Goal: Task Accomplishment & Management: Use online tool/utility

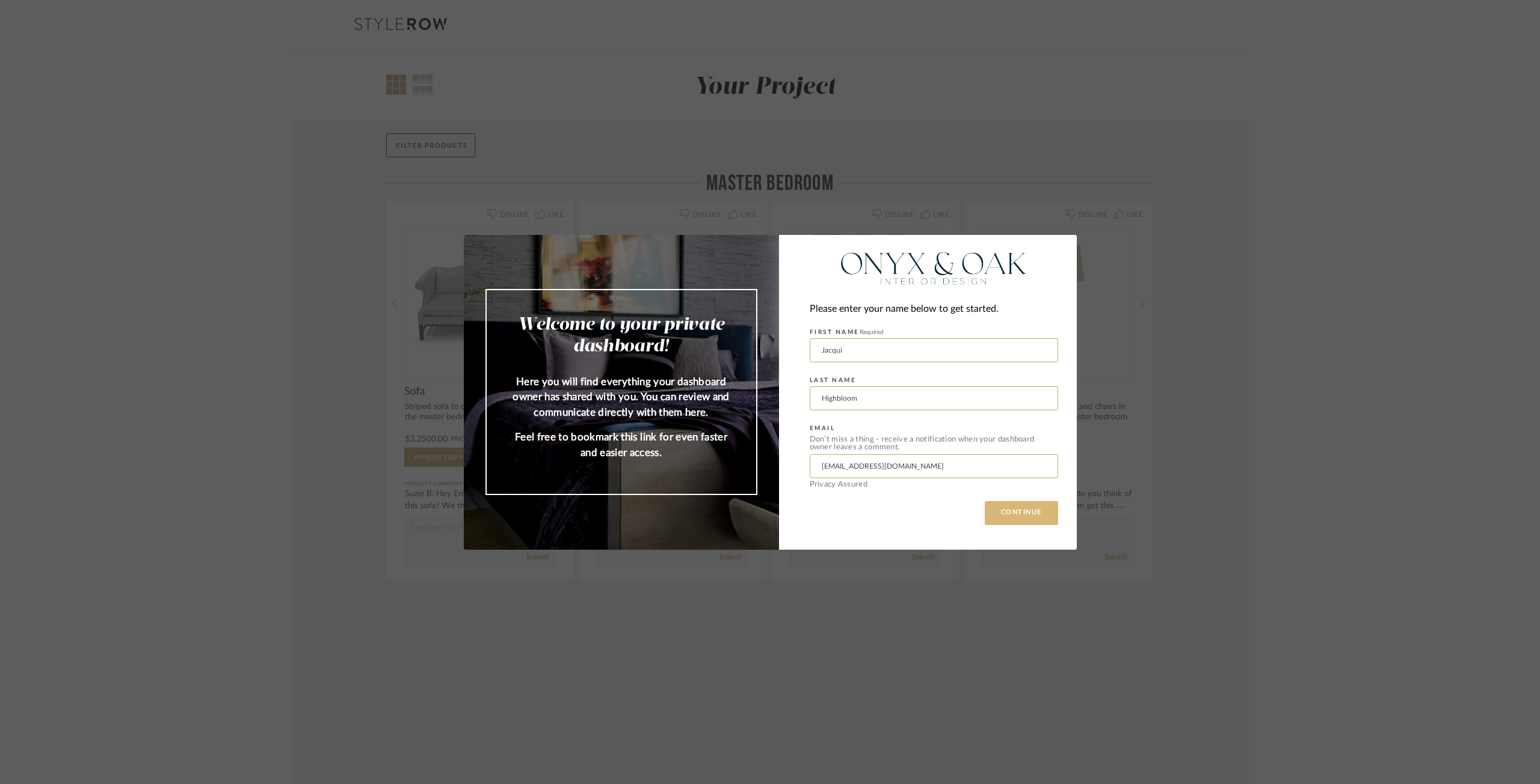
click at [1012, 516] on button "CONTINUE" at bounding box center [1022, 513] width 74 height 24
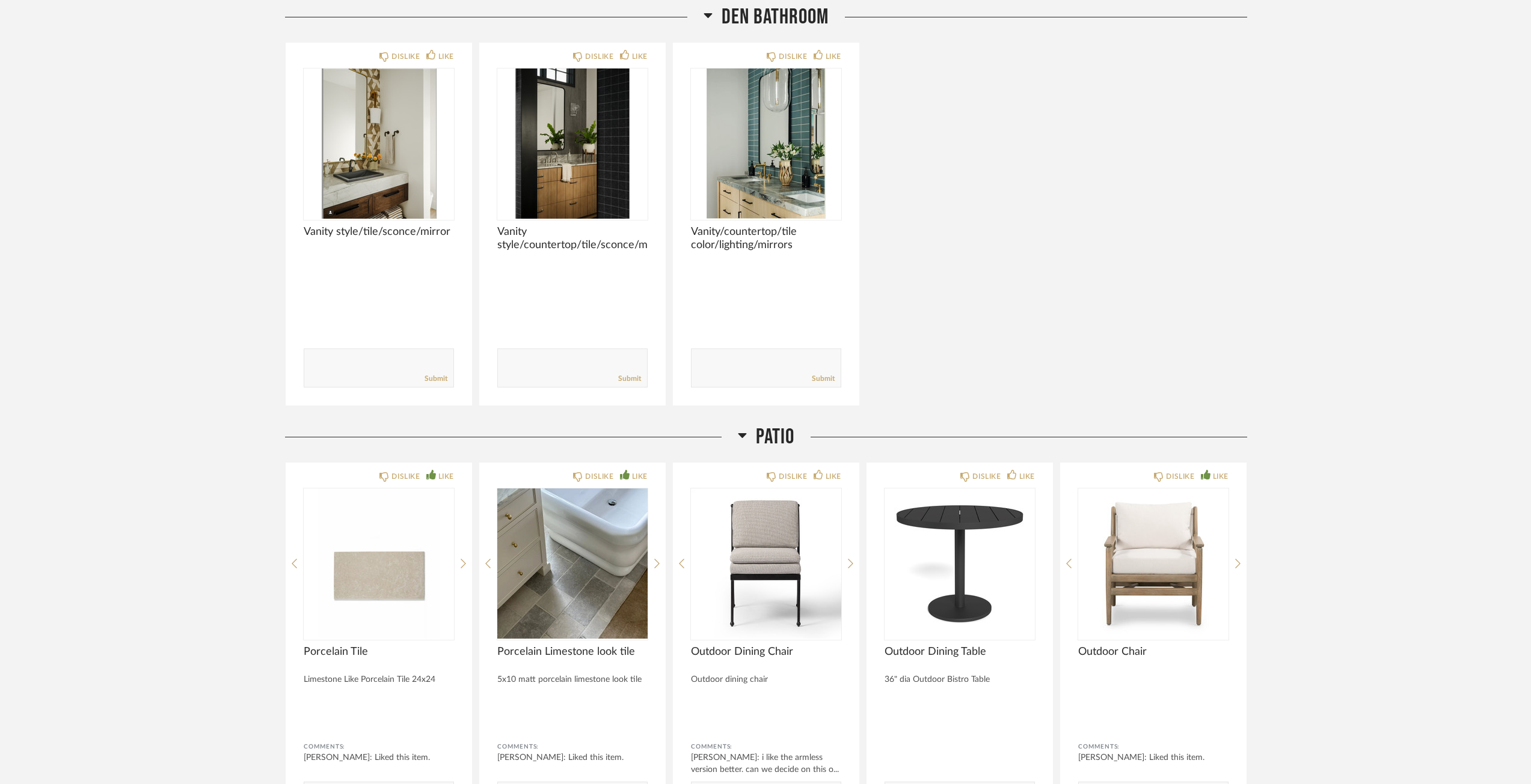
scroll to position [4365, 0]
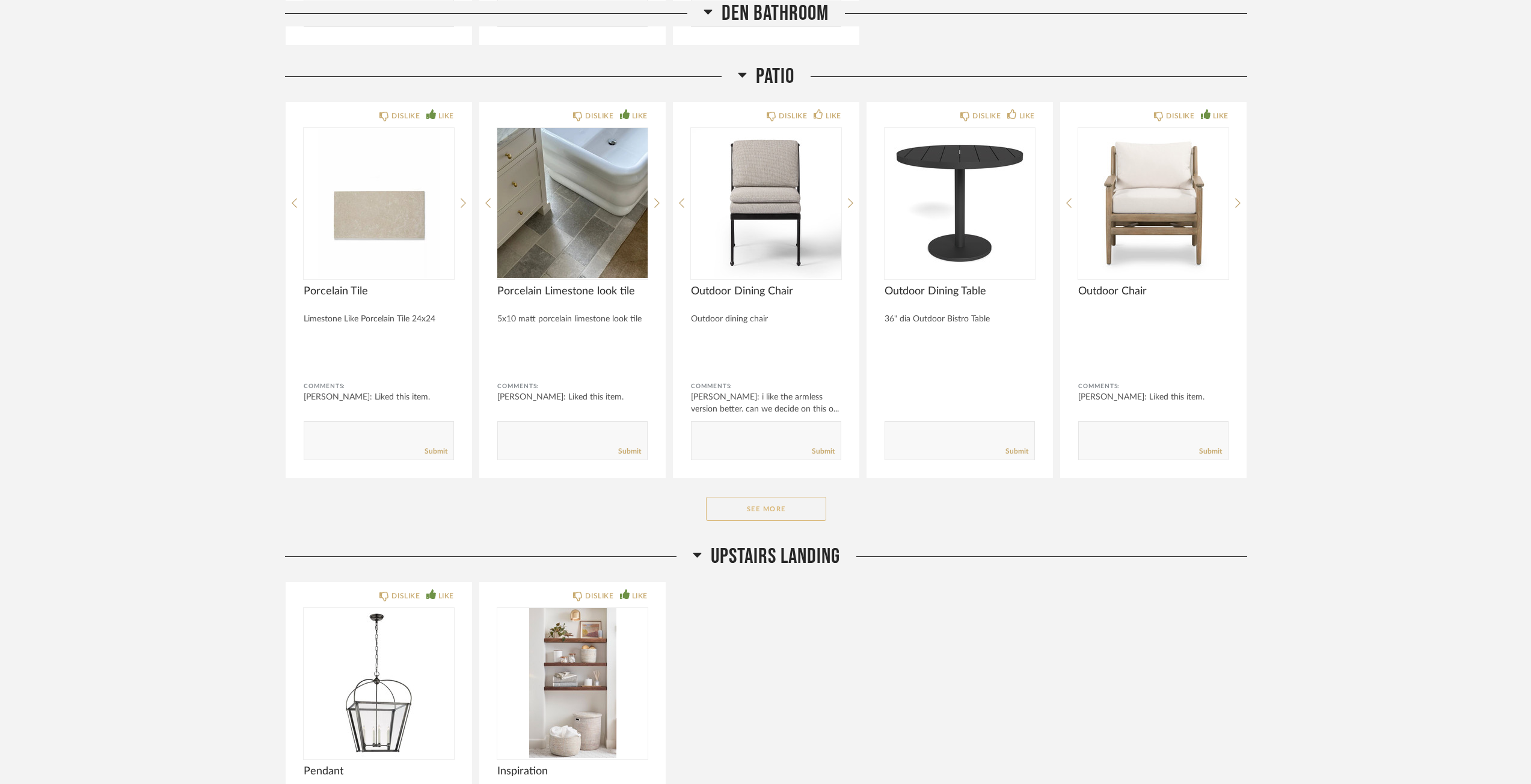
click at [746, 509] on button "See More" at bounding box center [766, 509] width 121 height 24
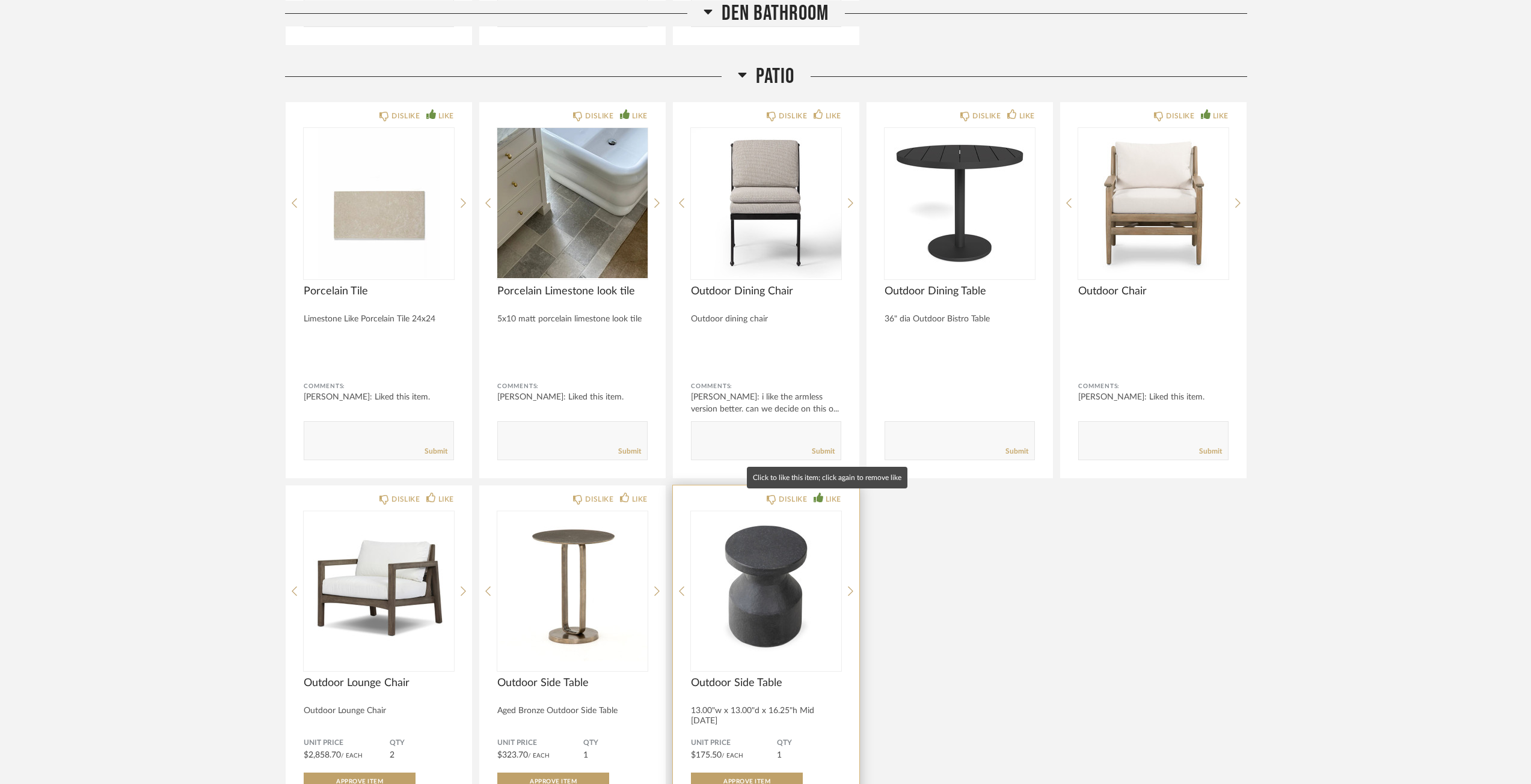
click at [822, 499] on div "LIKE" at bounding box center [827, 499] width 28 height 12
